Goal: Register for event/course

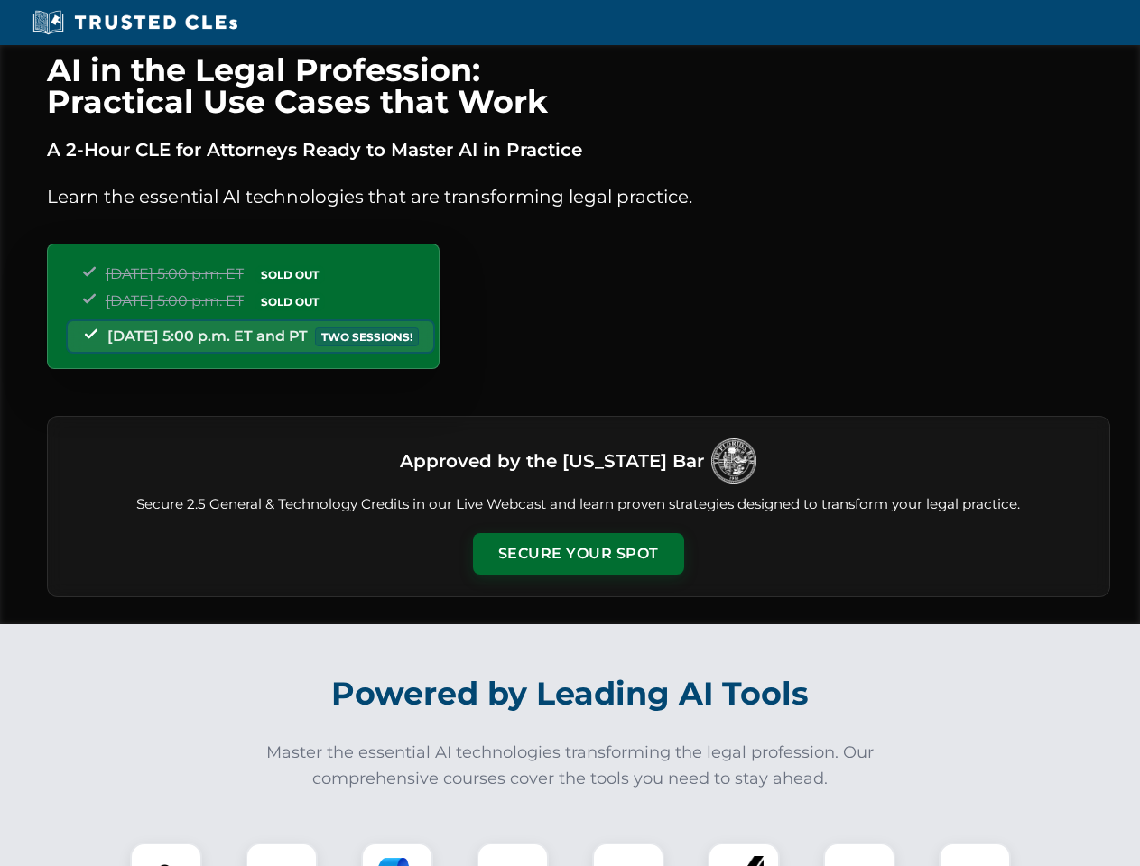
click at [578, 554] on button "Secure Your Spot" at bounding box center [578, 554] width 211 height 42
click at [166, 855] on img at bounding box center [166, 879] width 52 height 52
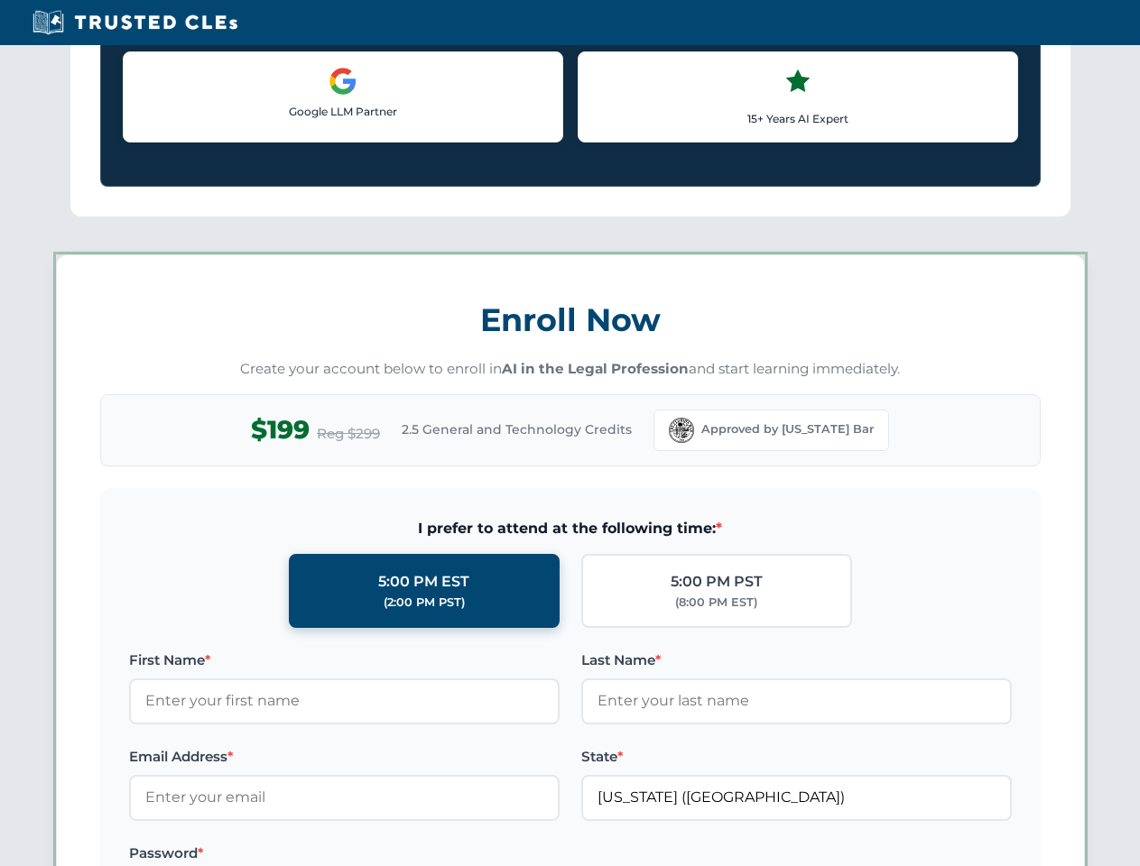
click at [397, 855] on label "Password *" at bounding box center [344, 854] width 430 height 22
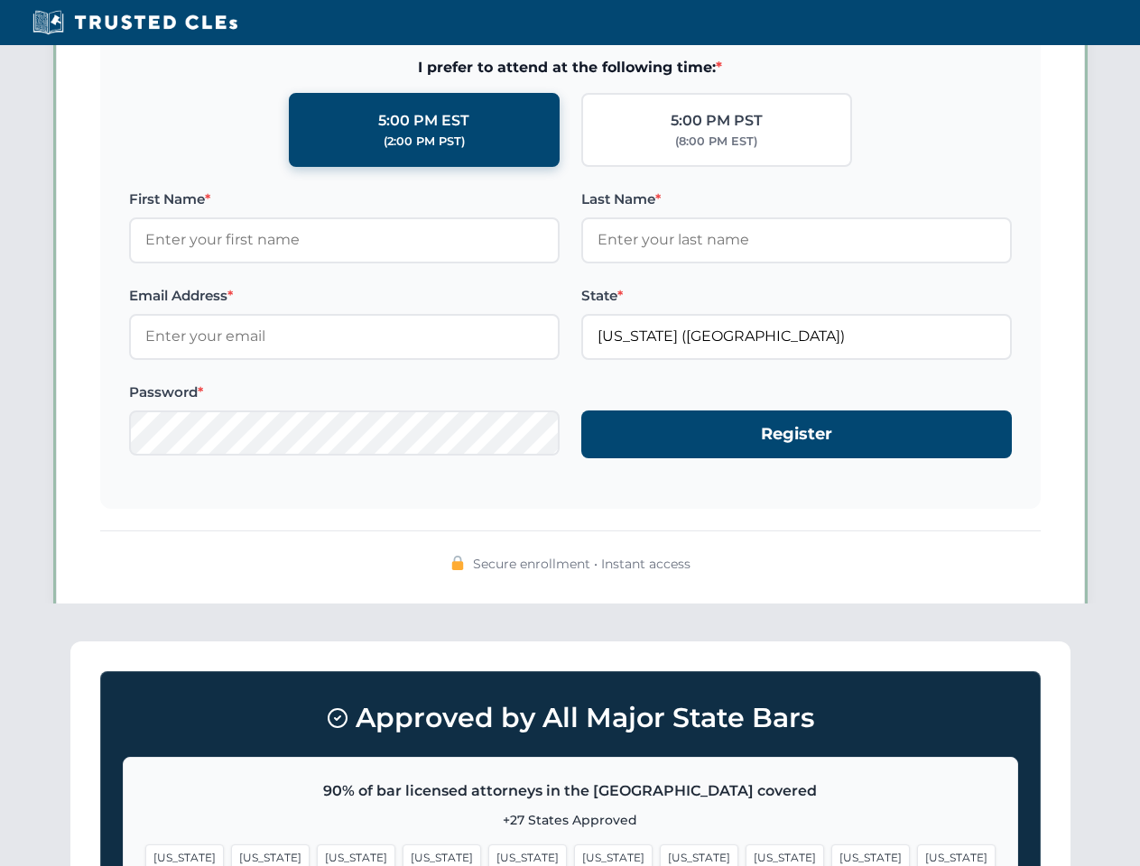
click at [831, 855] on span "[US_STATE]" at bounding box center [870, 858] width 79 height 26
